Goal: Task Accomplishment & Management: Complete application form

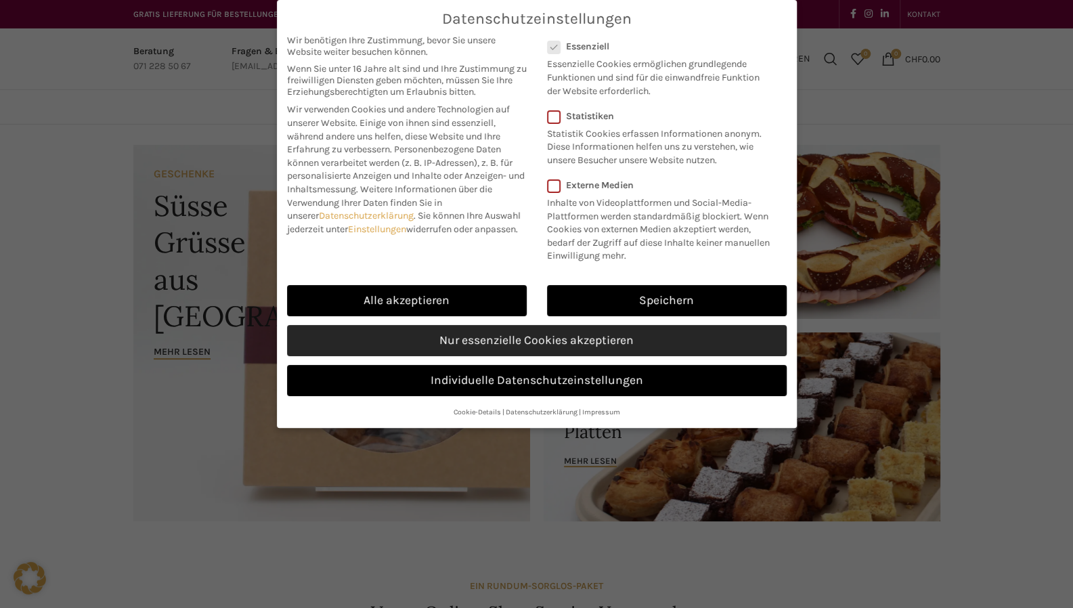
click at [511, 344] on link "Nur essenzielle Cookies akzeptieren" at bounding box center [537, 340] width 500 height 31
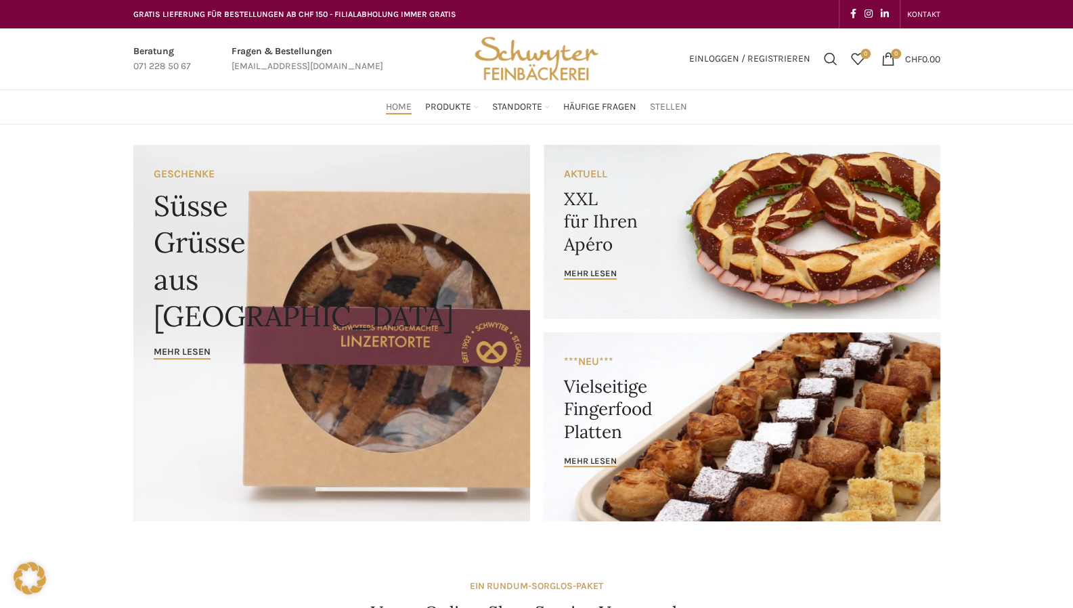
click at [675, 110] on span "Stellen" at bounding box center [668, 107] width 37 height 13
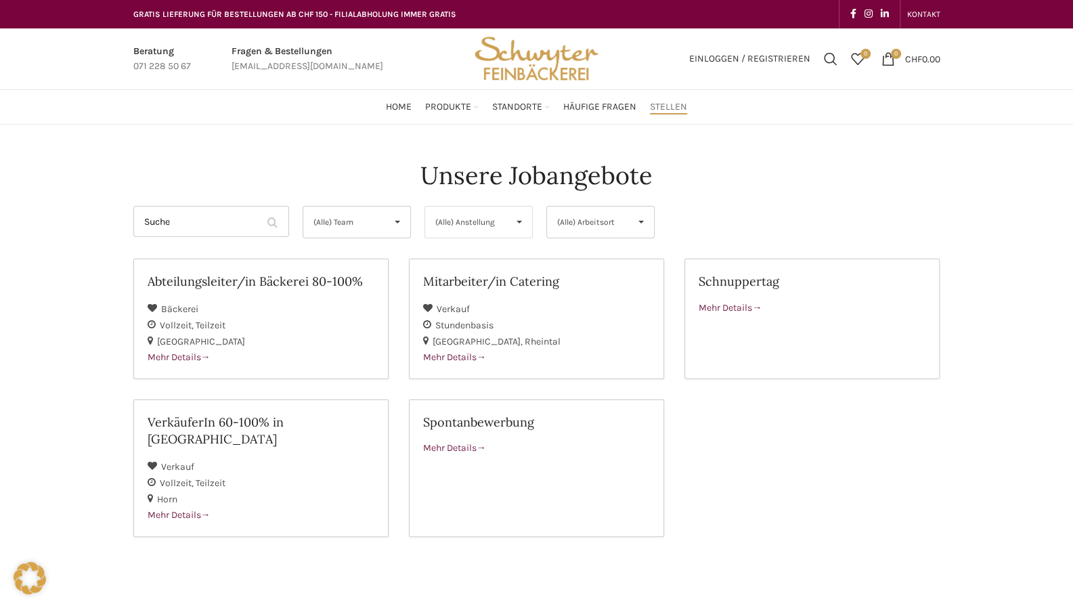
click at [519, 215] on span "▾" at bounding box center [519, 222] width 26 height 31
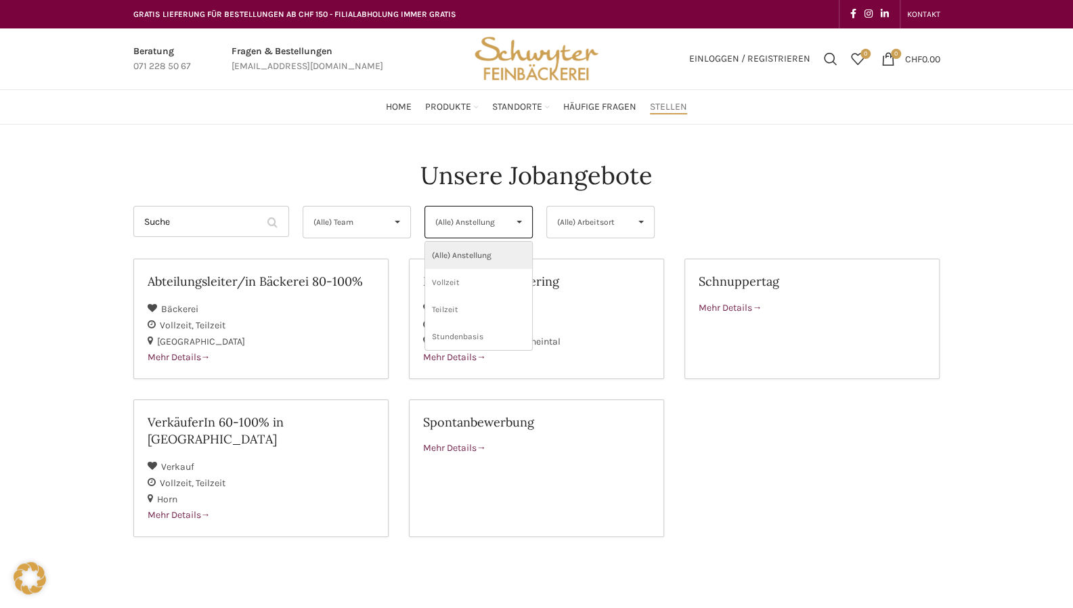
click at [519, 215] on span "▾" at bounding box center [519, 222] width 26 height 31
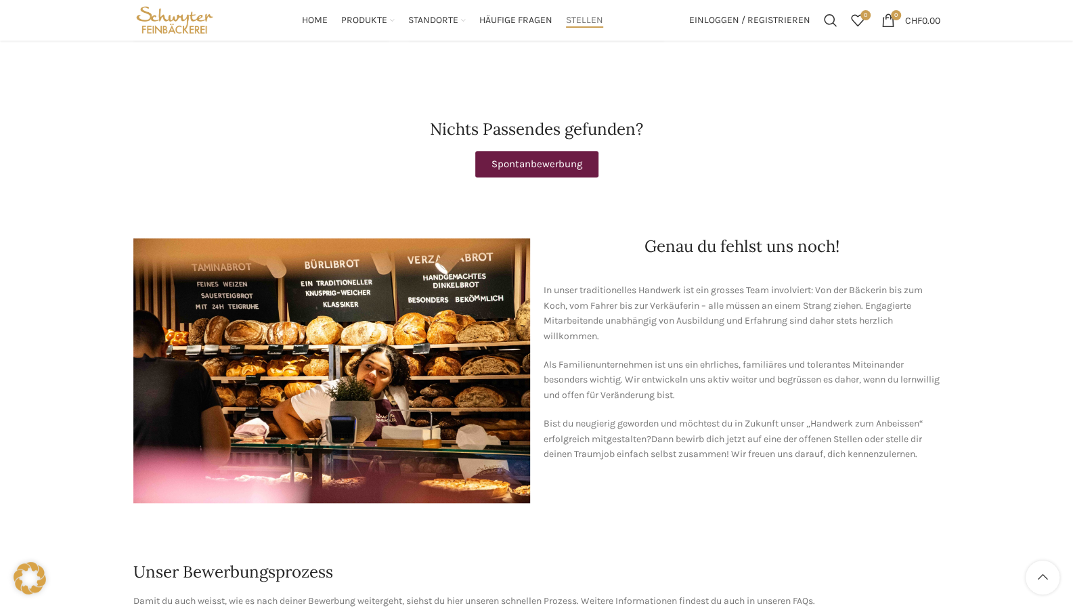
click at [73, 244] on div "Unsere Jobangebote Suche Filter by (Alle) Team (Alle) Team Bäckerei Verkauf (Al…" at bounding box center [536, 551] width 1073 height 1847
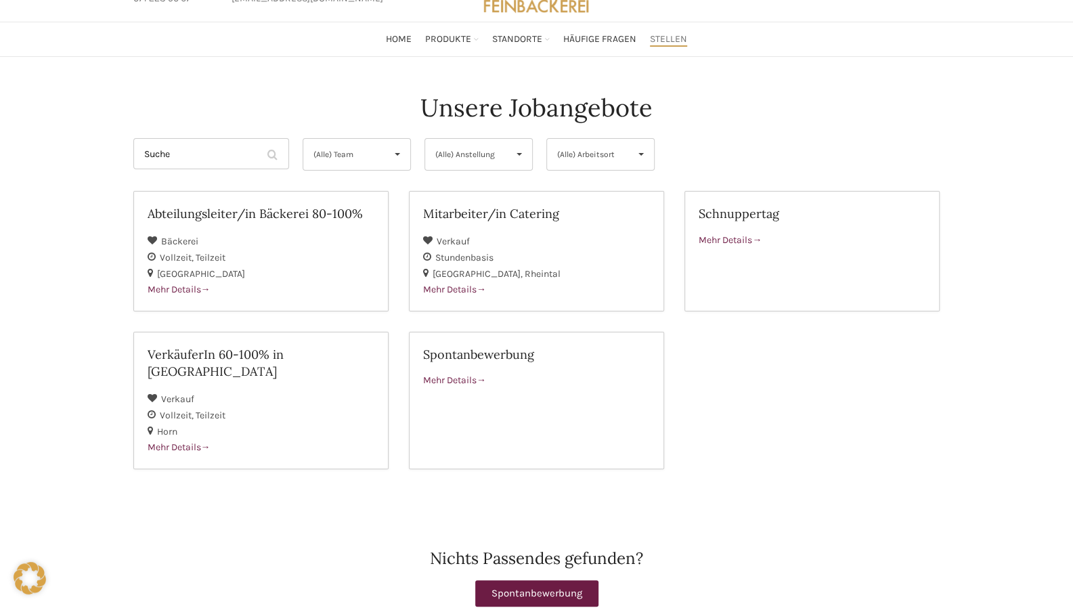
scroll to position [63, 0]
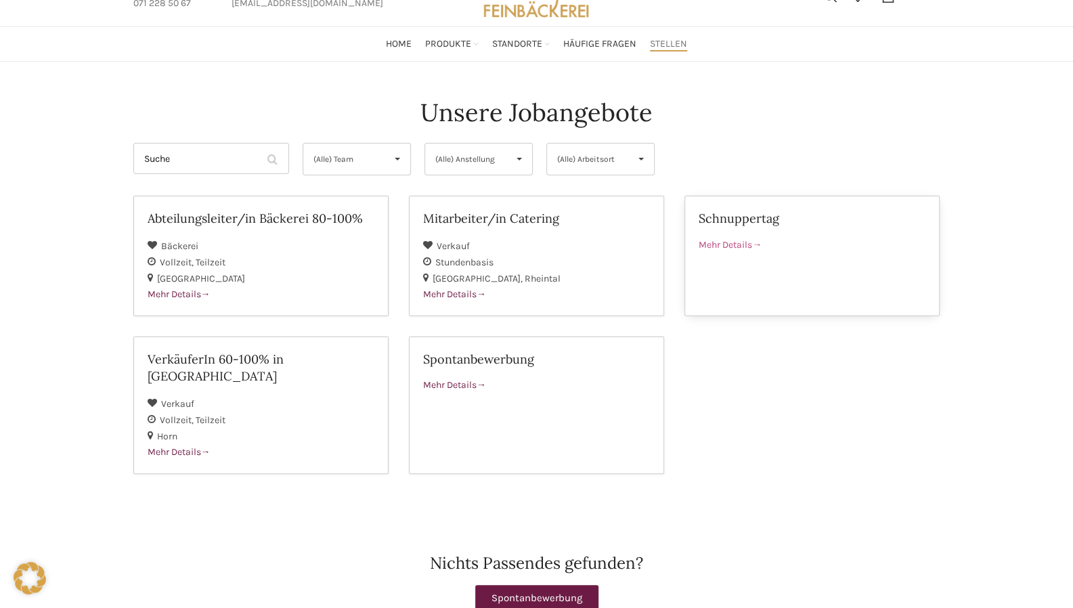
click at [735, 239] on span "Mehr Details" at bounding box center [730, 245] width 63 height 12
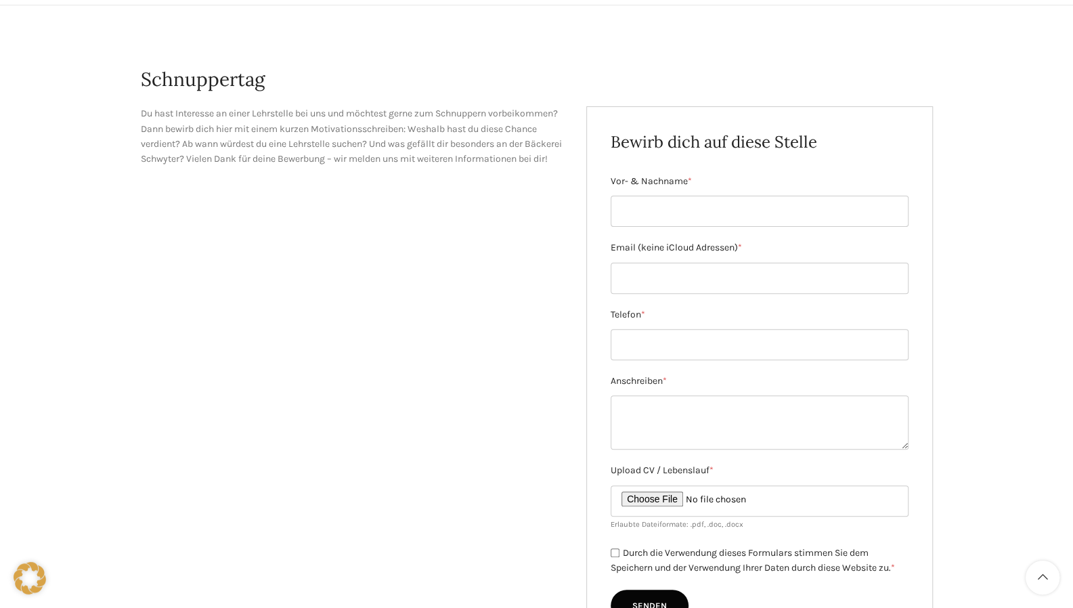
scroll to position [118, 0]
click at [749, 216] on input "Vor- & Nachname *" at bounding box center [760, 212] width 298 height 31
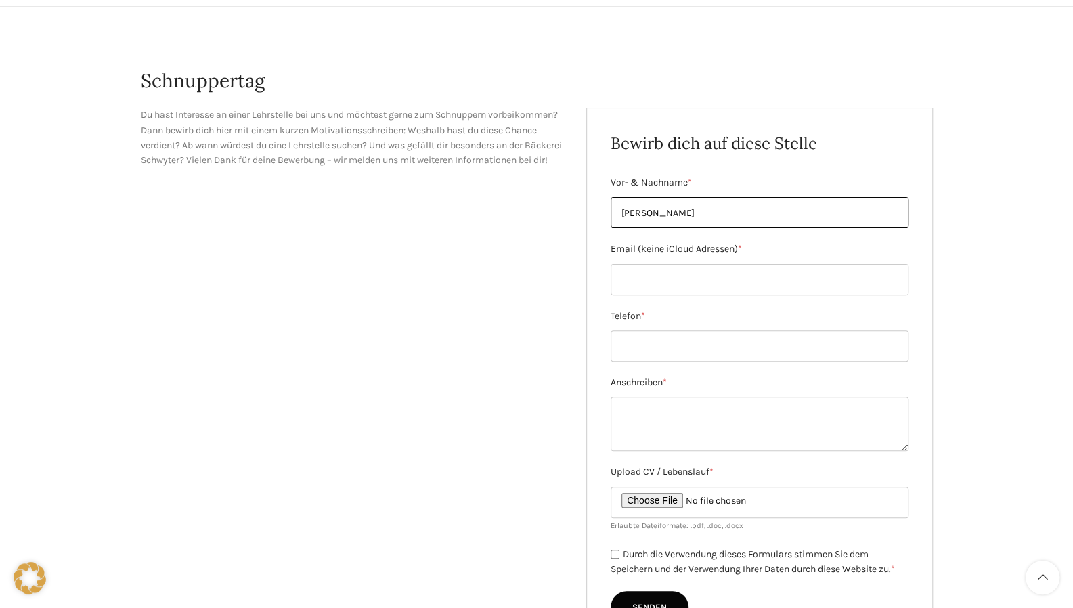
type input "[PERSON_NAME]"
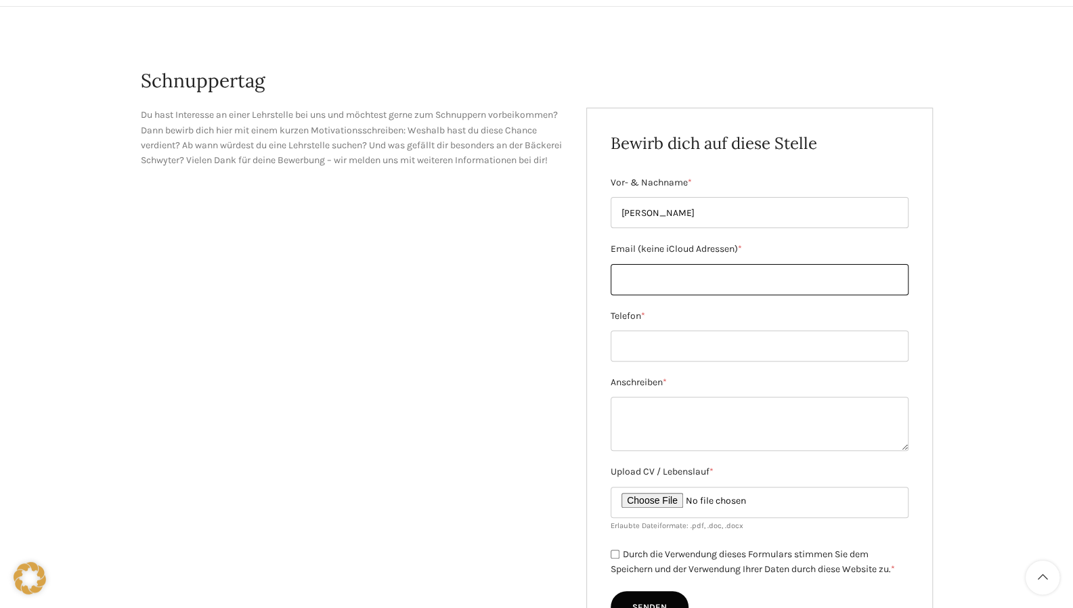
click at [712, 274] on input "Email (keine iCloud Adressen) *" at bounding box center [760, 279] width 298 height 31
type input "[EMAIL_ADDRESS][DOMAIN_NAME]"
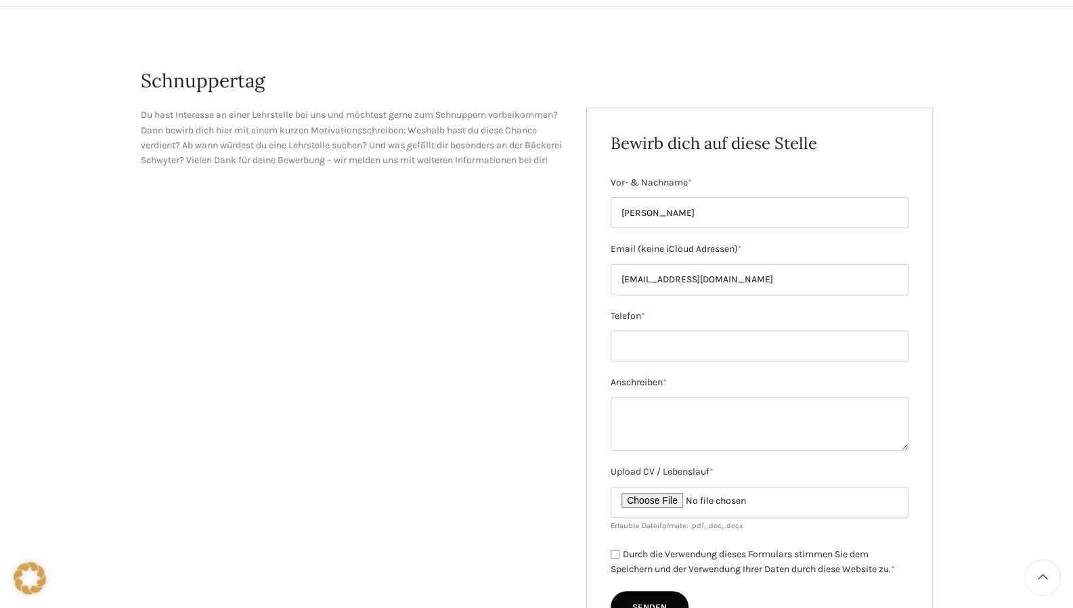
click at [697, 326] on div "Telefon *" at bounding box center [760, 335] width 298 height 53
click at [688, 349] on input "Telefon *" at bounding box center [760, 345] width 298 height 31
type input "0"
type input "0782535445"
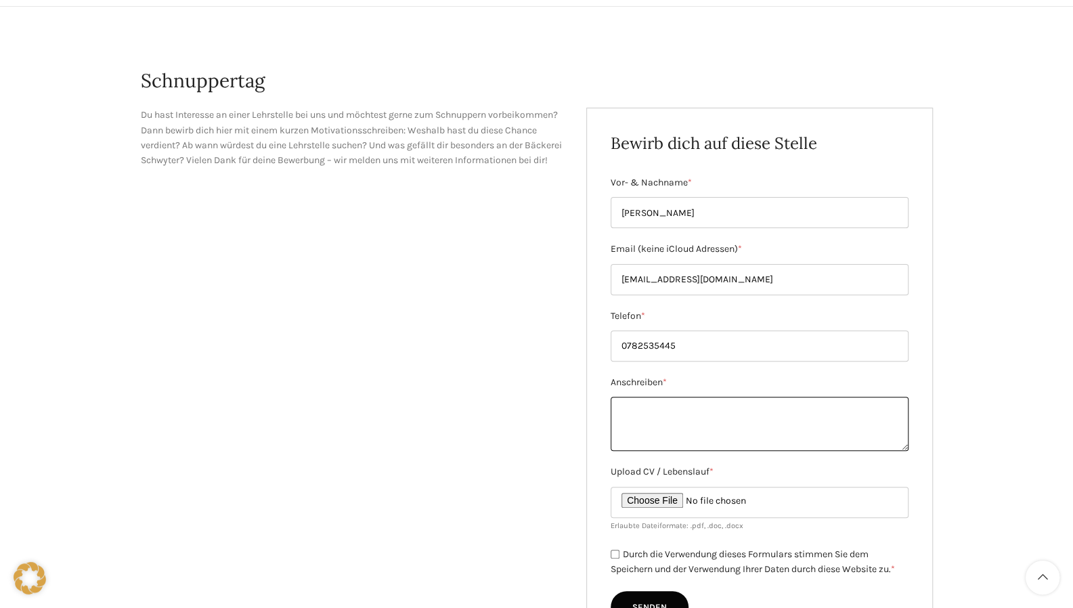
click at [660, 423] on textarea "Anschreiben *" at bounding box center [760, 424] width 298 height 54
click at [669, 499] on input "Upload CV / Lebenslauf *" at bounding box center [760, 502] width 298 height 31
type input "C:\fakepath\Lebenslauf [PERSON_NAME].pdf"
click at [655, 410] on textarea "Anschreiben *" at bounding box center [760, 424] width 298 height 54
click at [825, 428] on textarea "Guten Tag Auf der Suche nach einer Lehrstelle als Detailhandelsassistent EBA fü…" at bounding box center [760, 424] width 298 height 54
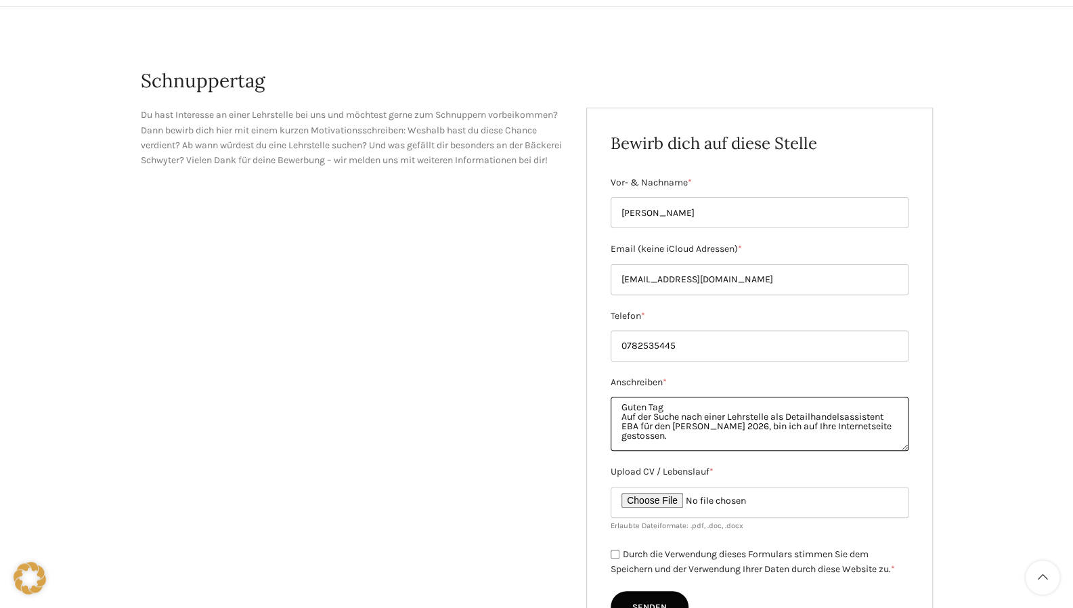
click at [695, 441] on textarea "Guten Tag Auf der Suche nach einer Lehrstelle als Detailhandelsassistent EBA fü…" at bounding box center [760, 424] width 298 height 54
click at [691, 407] on textarea "Guten Tag Auf der Suche nach einer Lehrstelle als Detailhandelsassistent EBA fü…" at bounding box center [760, 424] width 298 height 54
click at [771, 446] on textarea "Guten Tag Auf der Suche nach einer Lehrstelle als Detailhandelsassistent EBA fü…" at bounding box center [760, 424] width 298 height 54
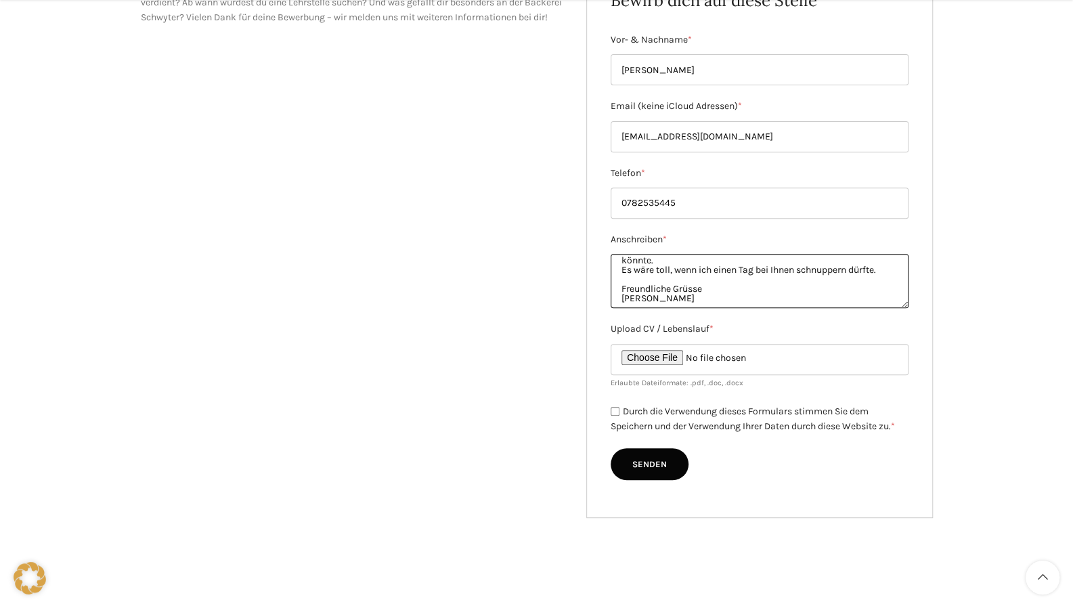
scroll to position [261, 0]
type textarea "Guten Tag Auf der Suche nach einer Lehrstelle als Detailhandelsassistent EBA fü…"
click at [615, 408] on input "Durch die Verwendung dieses Formulars stimmen Sie dem Speichern und der Verwend…" at bounding box center [615, 410] width 9 height 9
checkbox input "true"
click at [656, 467] on input "Senden" at bounding box center [650, 464] width 78 height 33
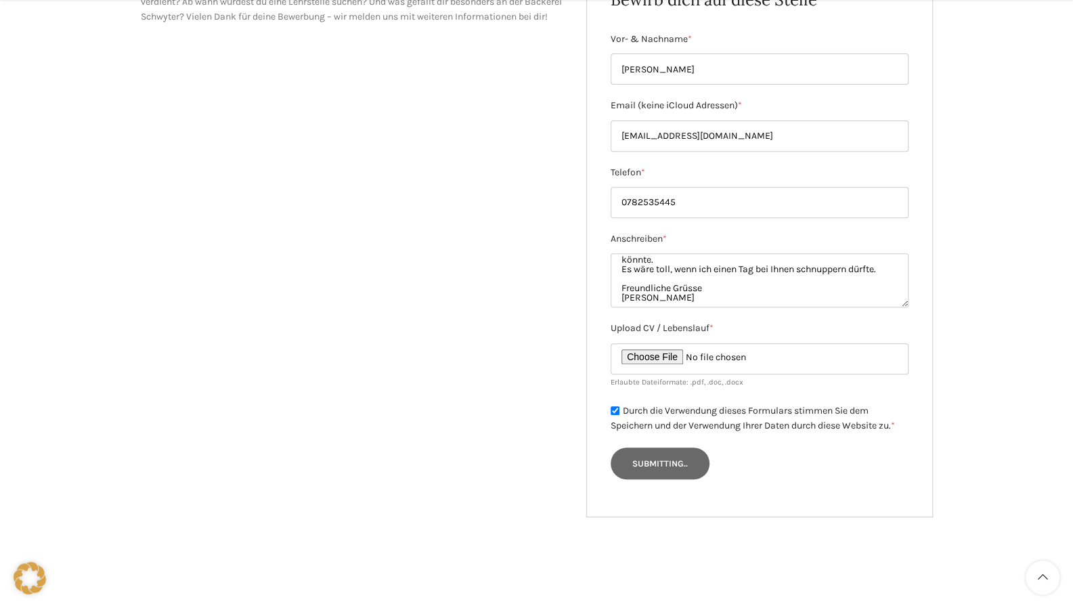
type input "Senden"
